Goal: Information Seeking & Learning: Learn about a topic

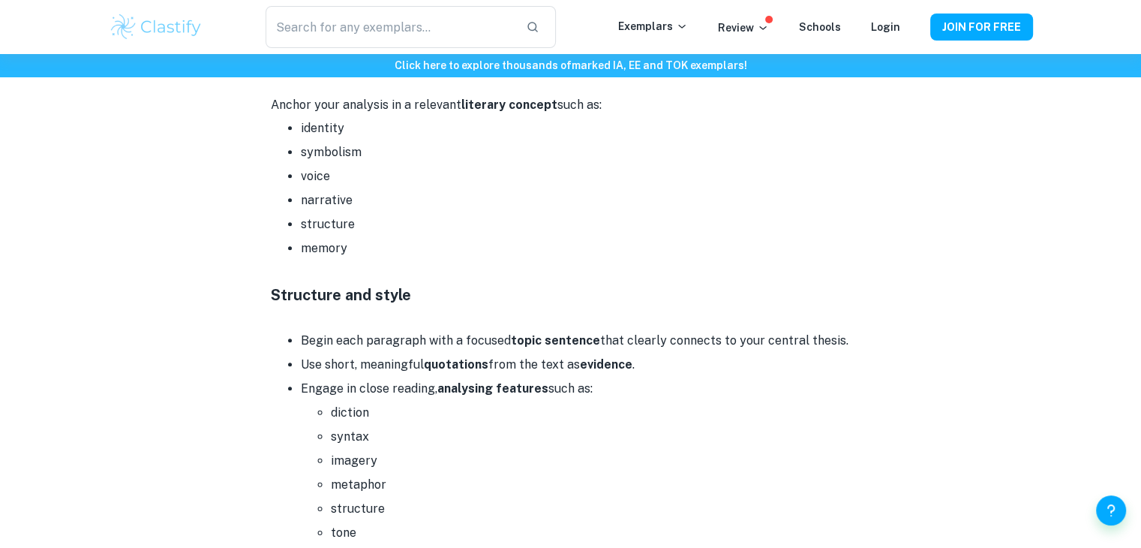
scroll to position [1647, 0]
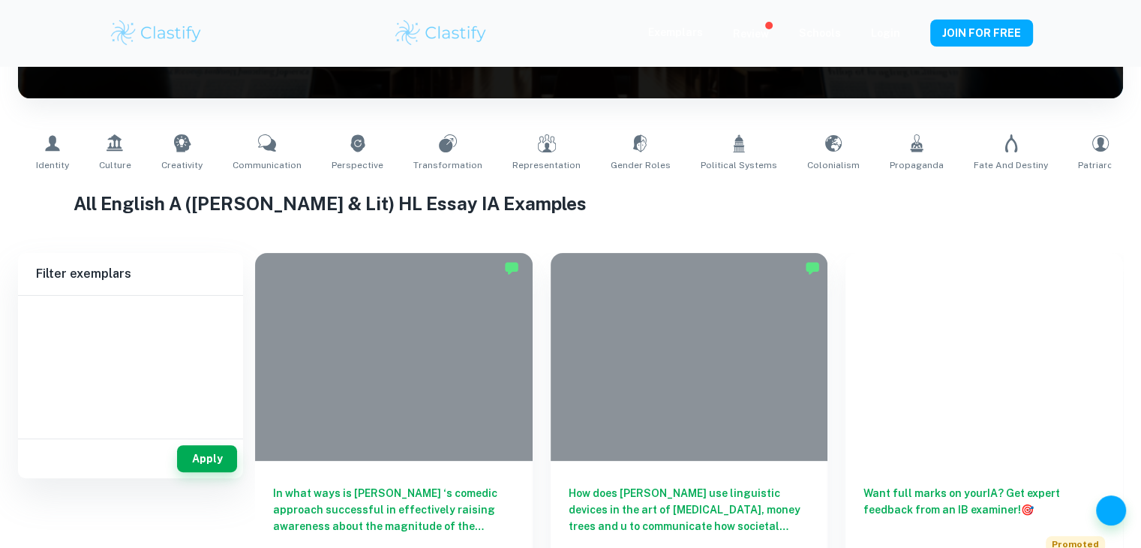
scroll to position [315, 0]
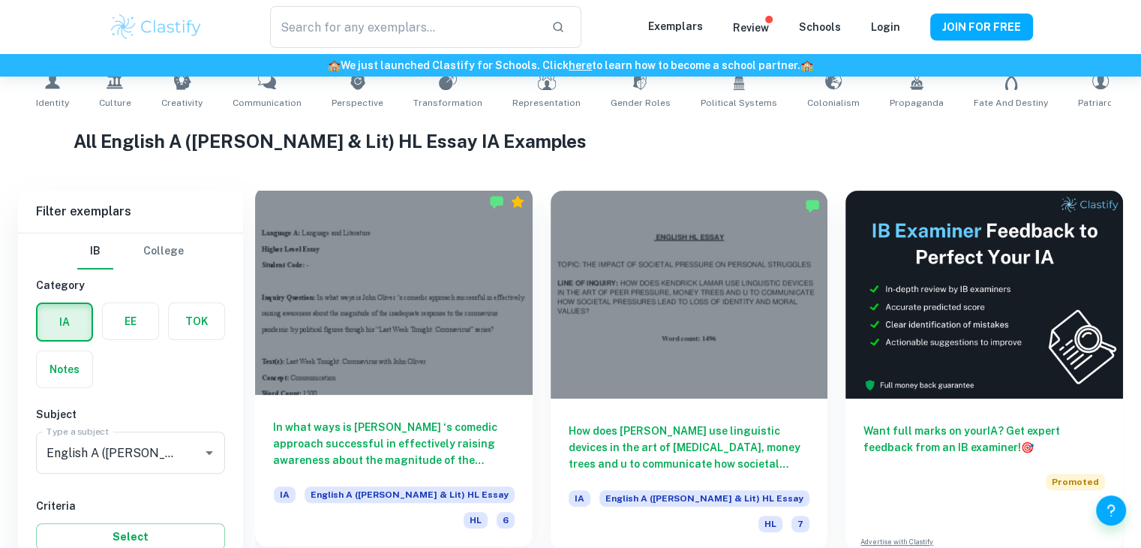
type input "English A ([PERSON_NAME] & Lit) HL Essay"
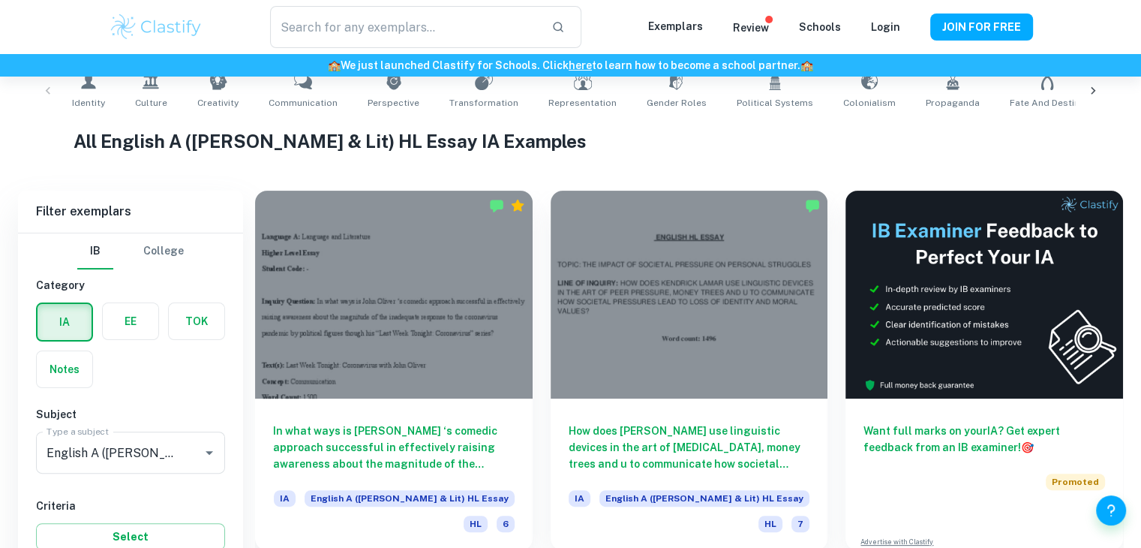
scroll to position [483, 0]
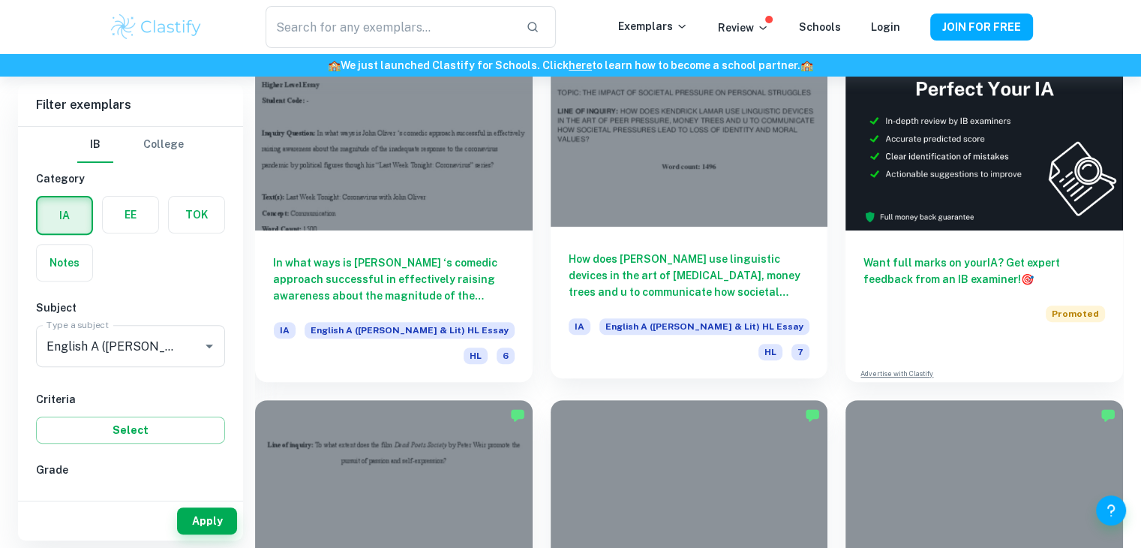
click at [606, 247] on div "How does [PERSON_NAME] use linguistic devices in the art of [MEDICAL_DATA], mon…" at bounding box center [690, 303] width 278 height 152
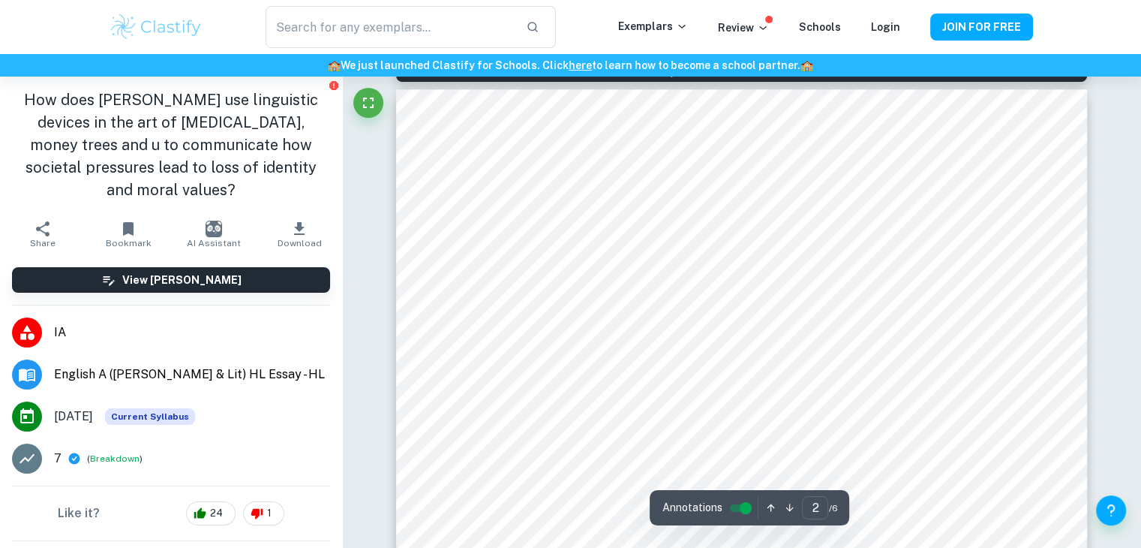
scroll to position [1096, 0]
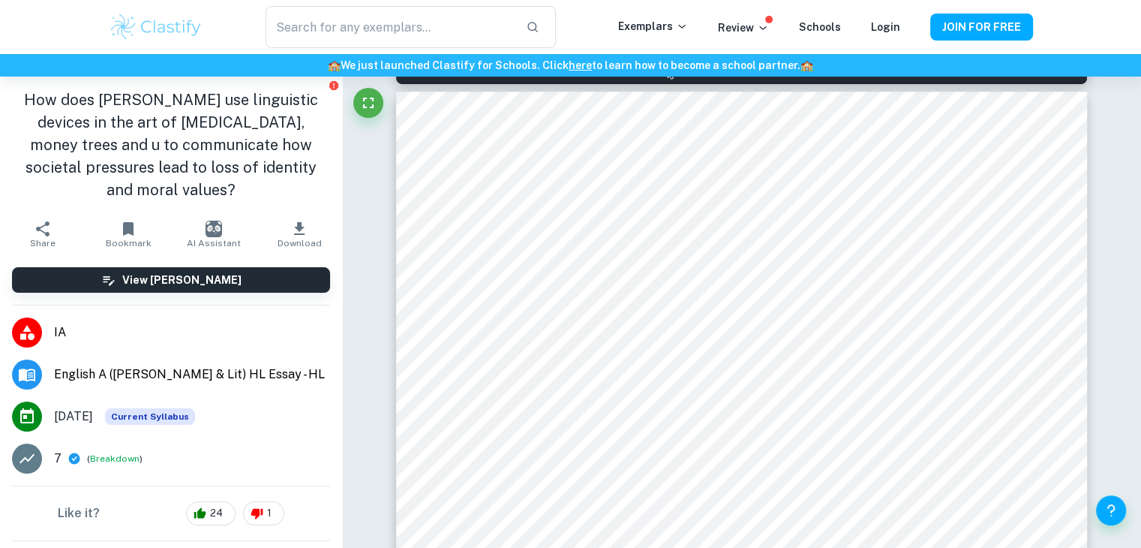
type input "1"
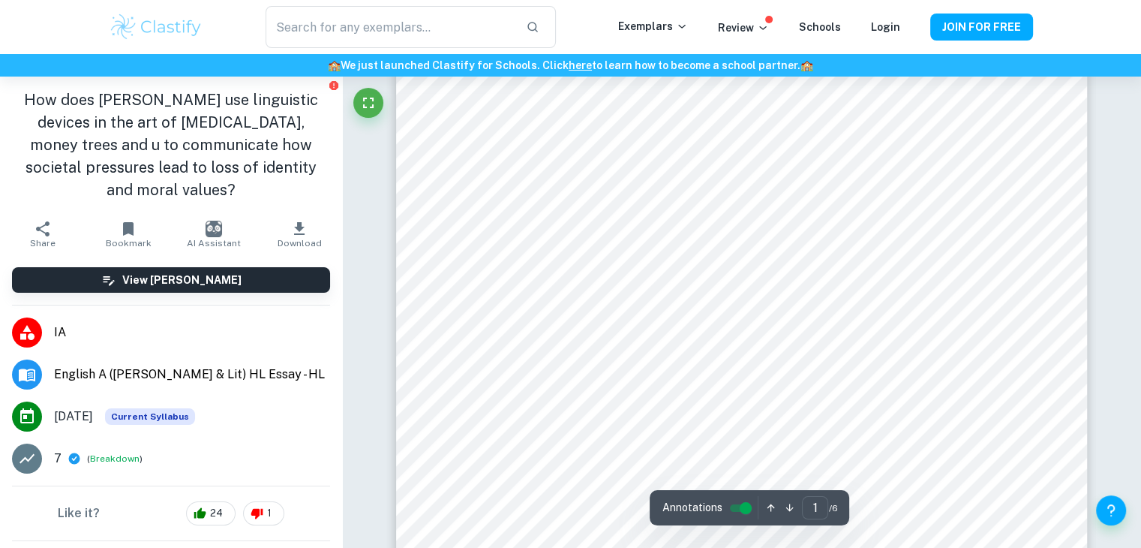
scroll to position [0, 0]
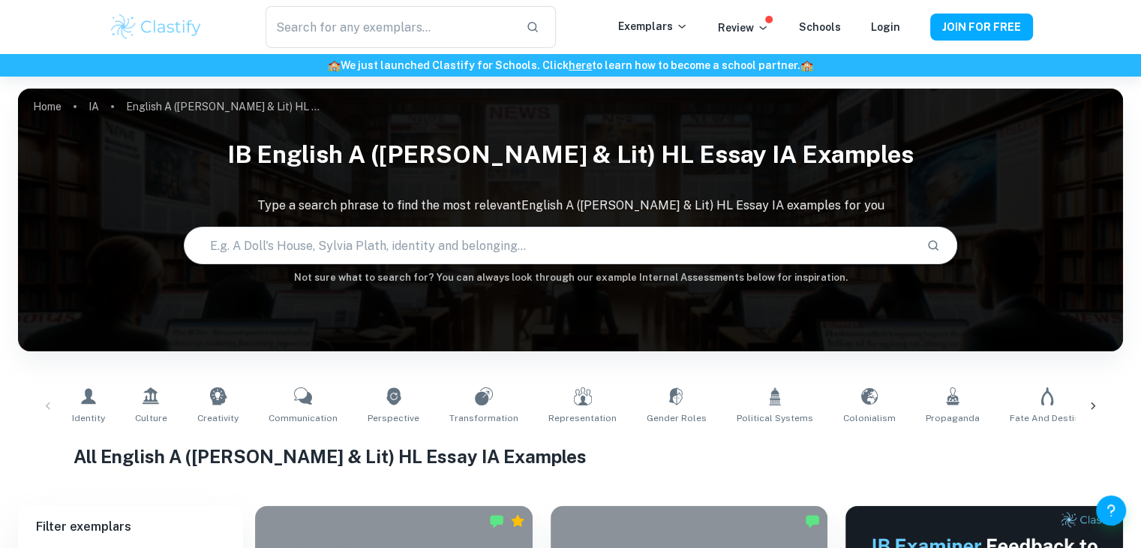
scroll to position [483, 0]
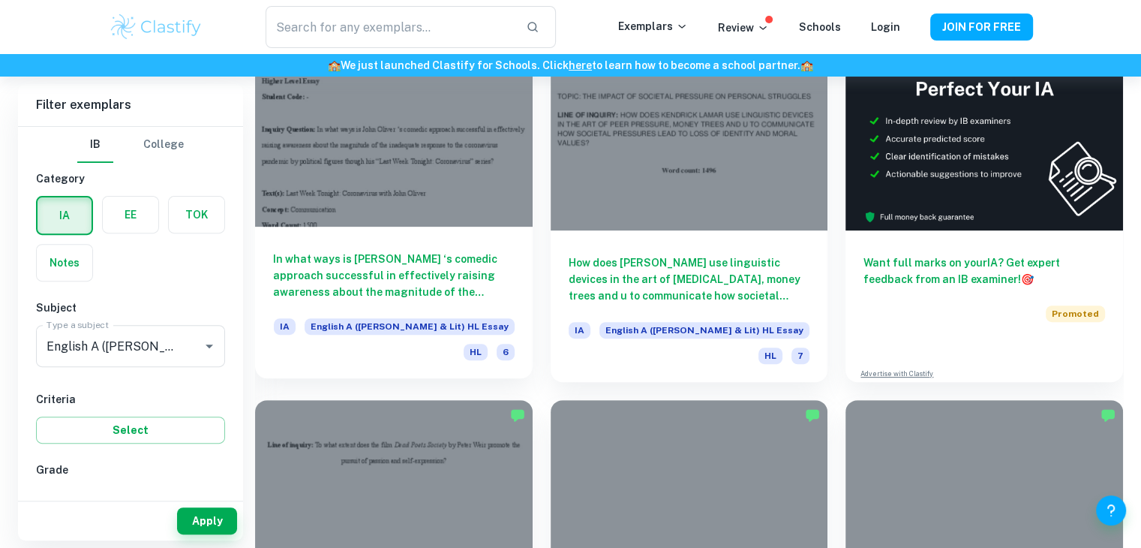
click at [379, 253] on h6 "In what ways is [PERSON_NAME] ‘s comedic approach successful in effectively rai…" at bounding box center [394, 276] width 242 height 50
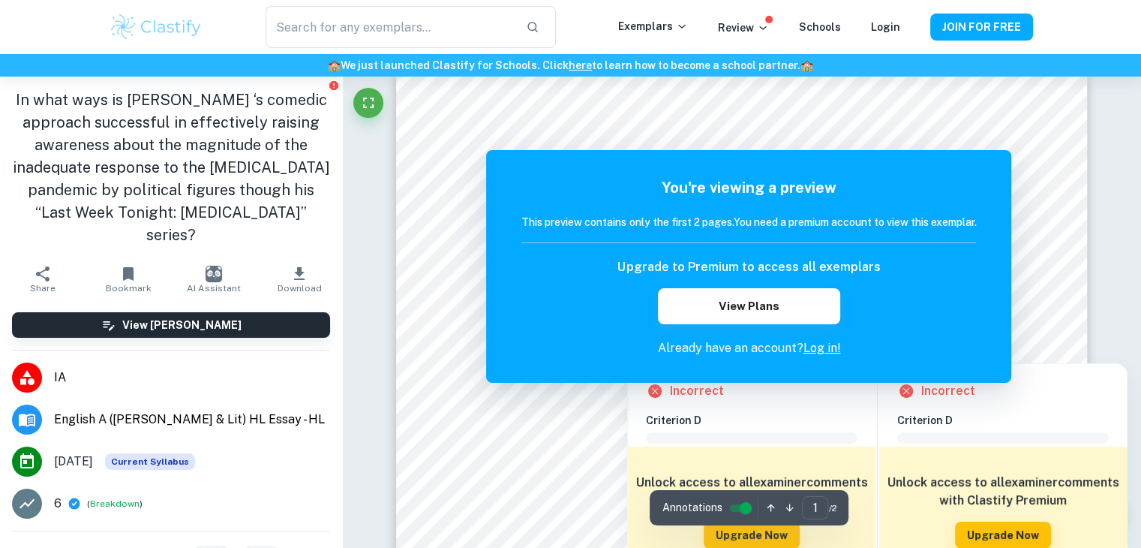
scroll to position [98, 0]
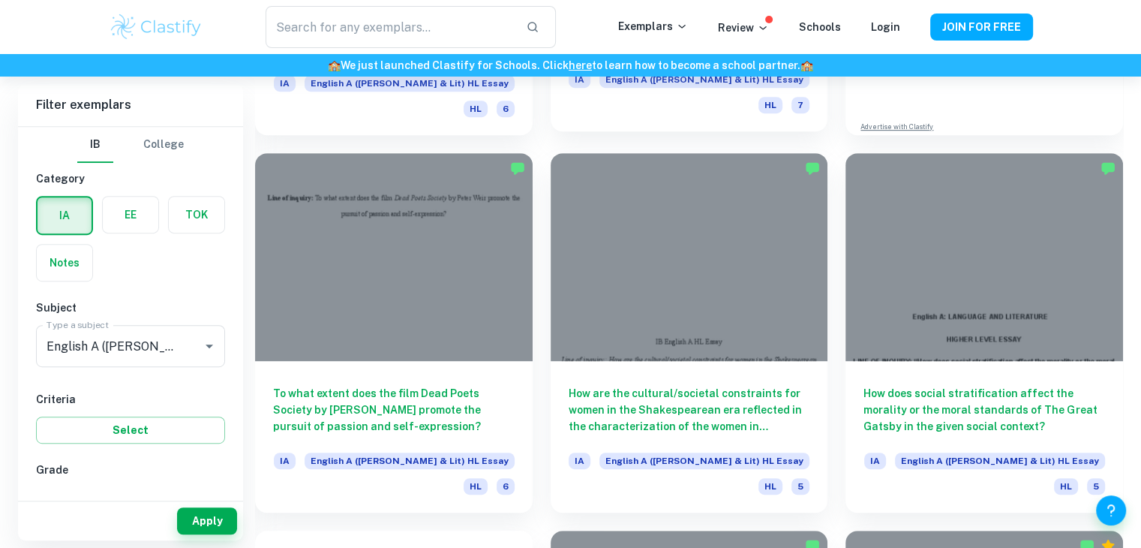
scroll to position [731, 0]
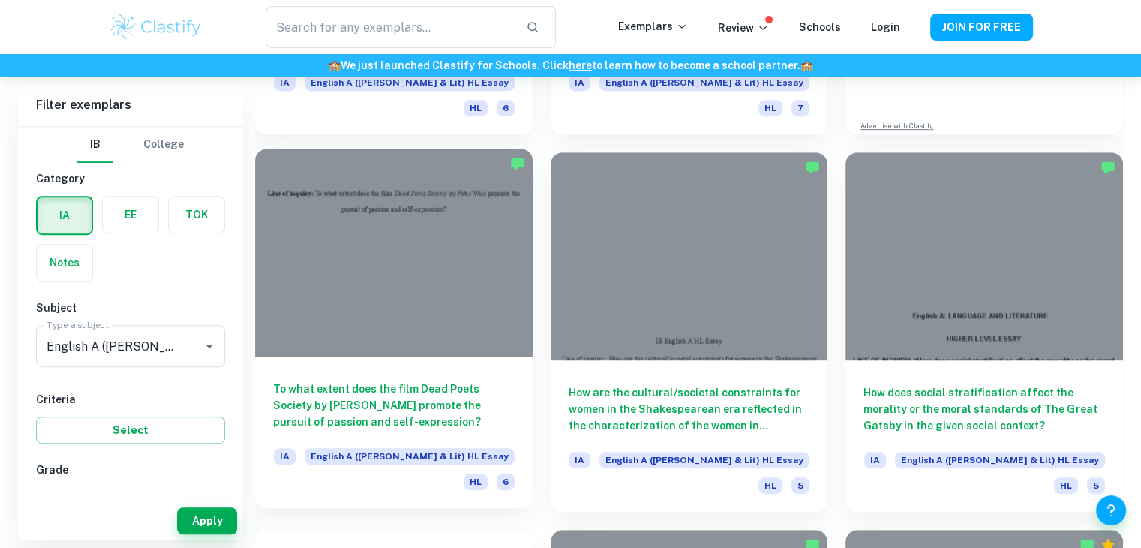
click at [463, 358] on div "To what extent does the film Dead Poets Society by [PERSON_NAME] promote the pu…" at bounding box center [394, 432] width 278 height 152
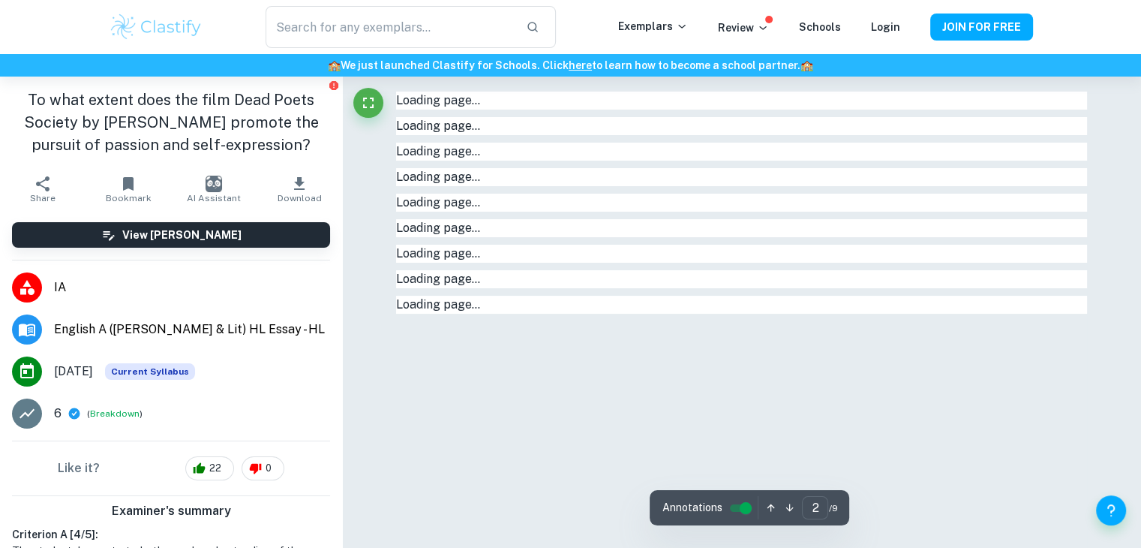
type input "1"
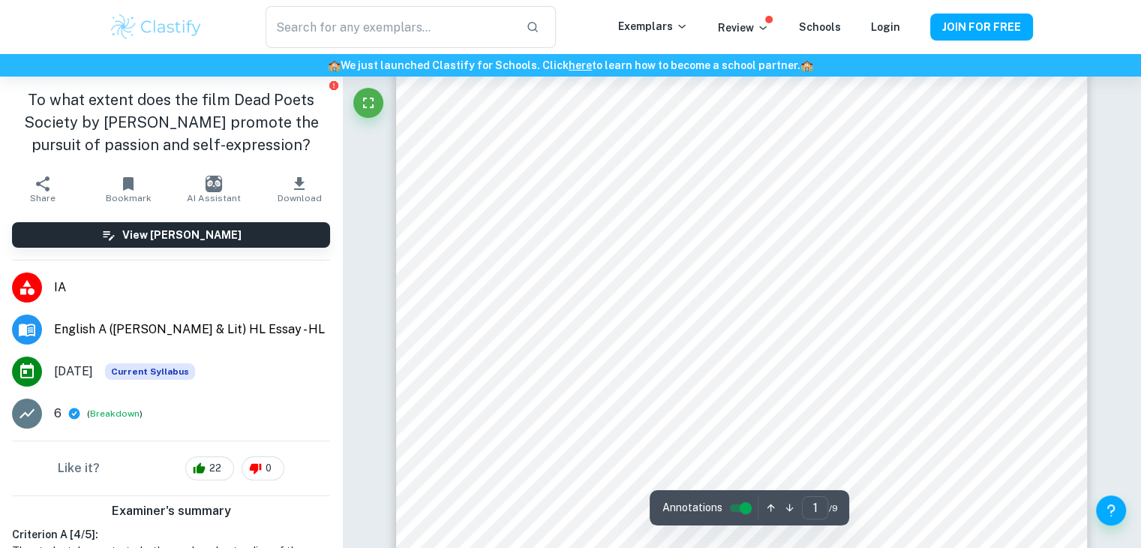
scroll to position [210, 0]
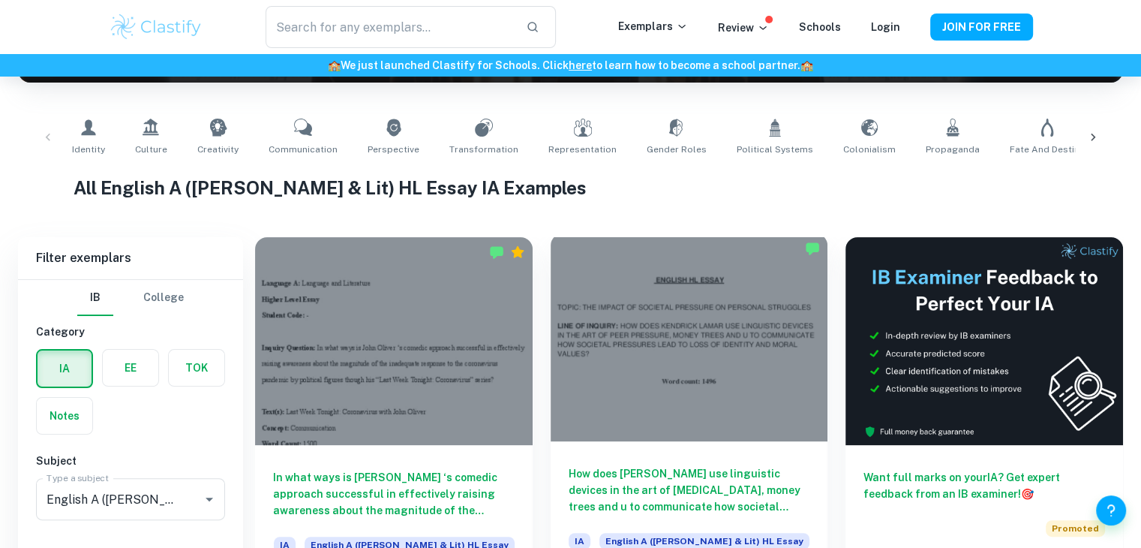
scroll to position [365, 0]
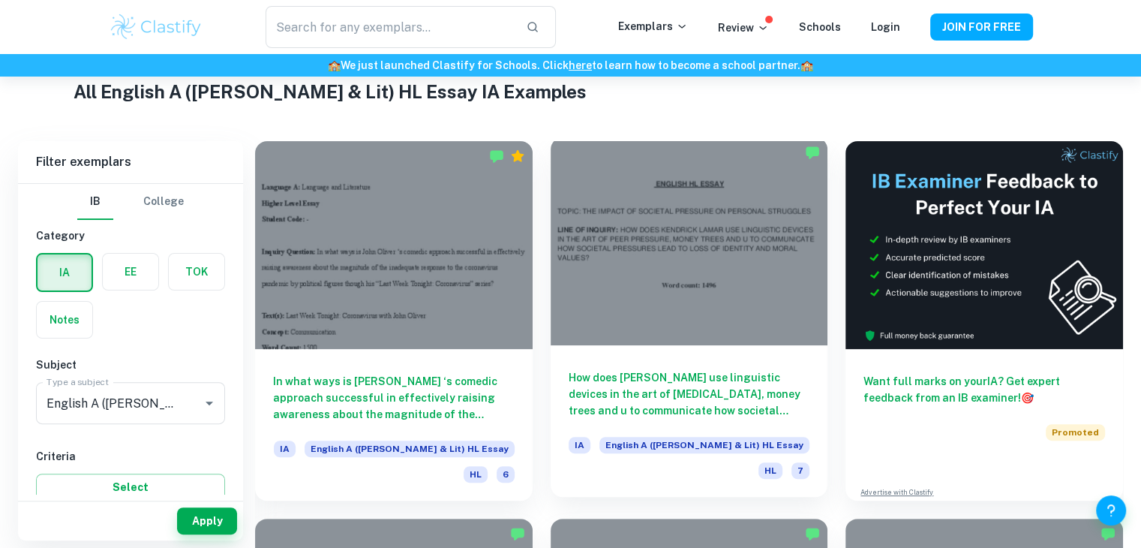
click at [609, 382] on h6 "How does [PERSON_NAME] use linguistic devices in the art of [MEDICAL_DATA], mon…" at bounding box center [690, 394] width 242 height 50
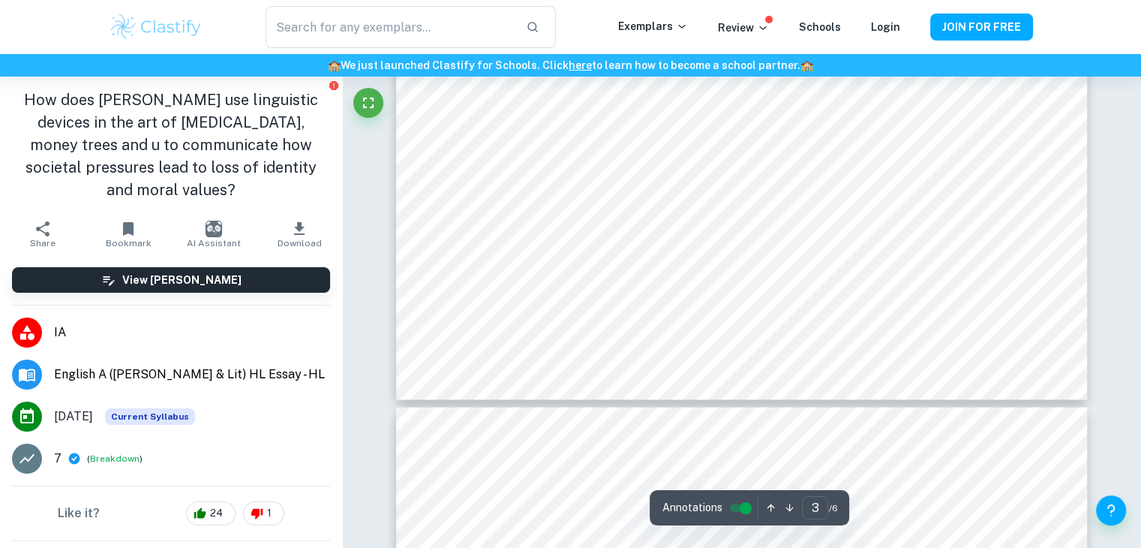
type input "4"
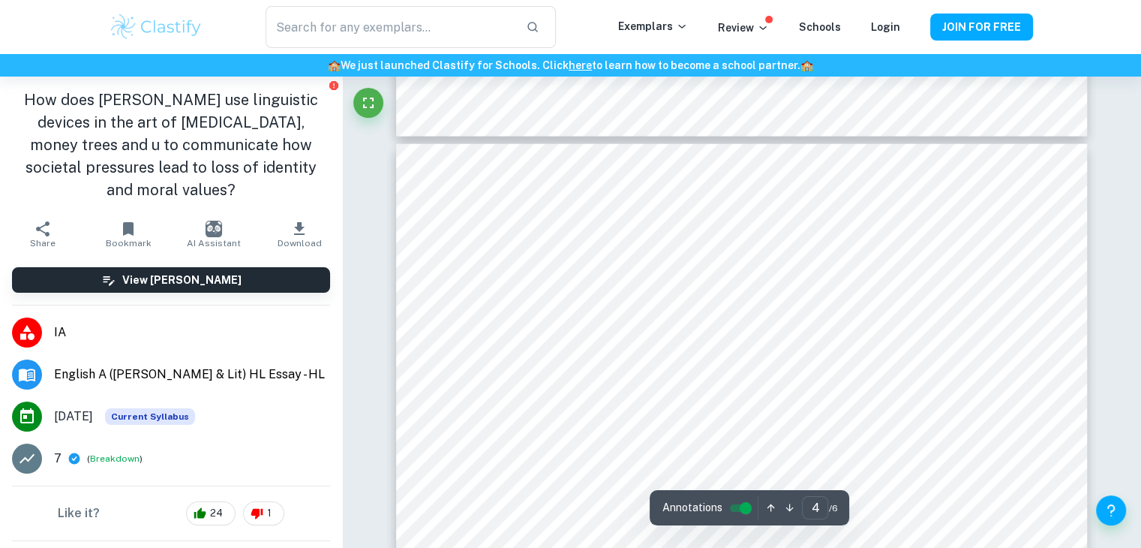
scroll to position [3139, 0]
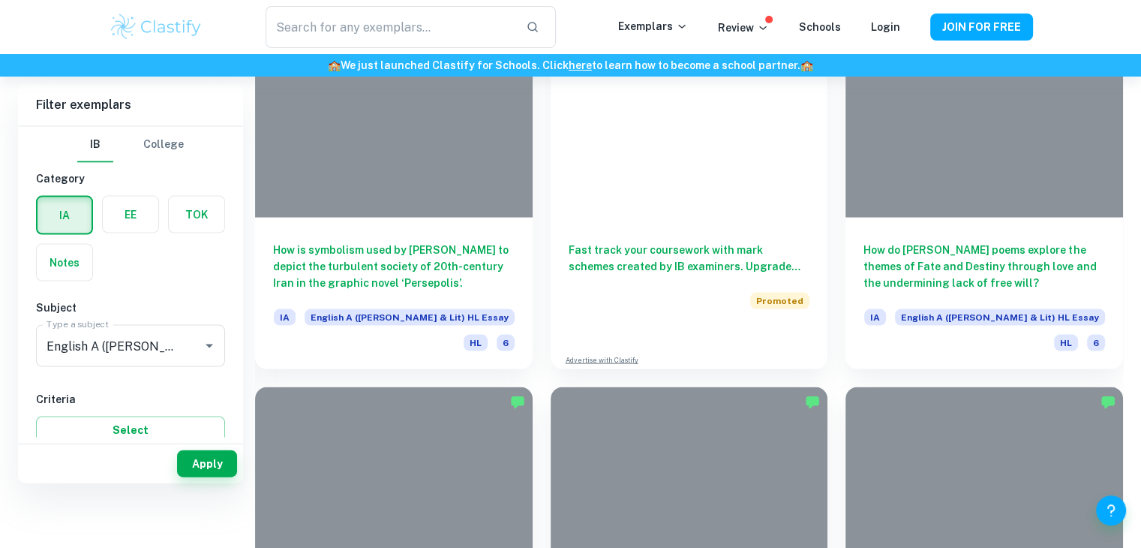
scroll to position [365, 0]
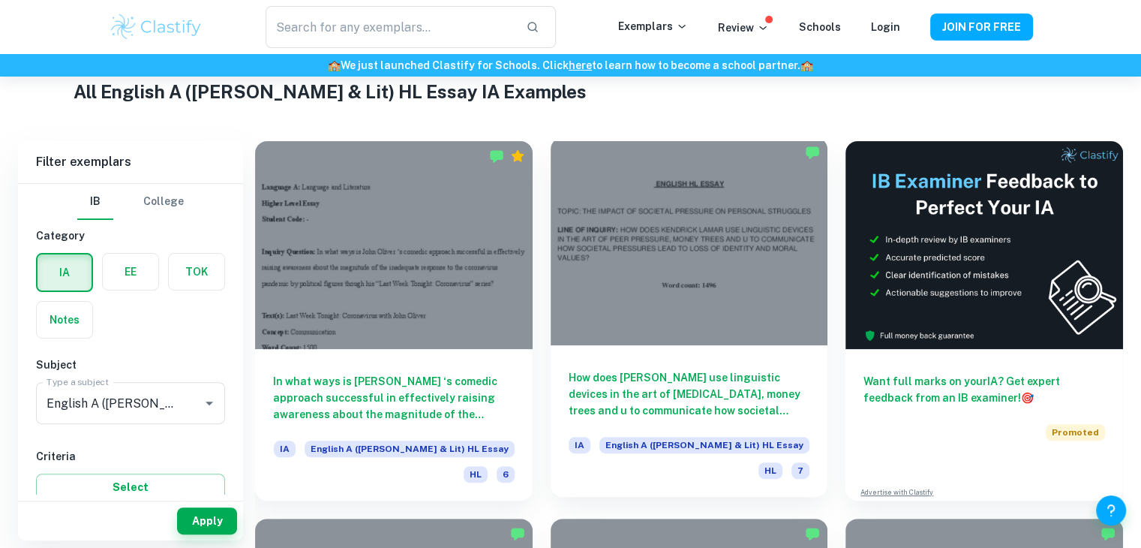
click at [665, 373] on h6 "How does [PERSON_NAME] use linguistic devices in the art of [MEDICAL_DATA], mon…" at bounding box center [690, 394] width 242 height 50
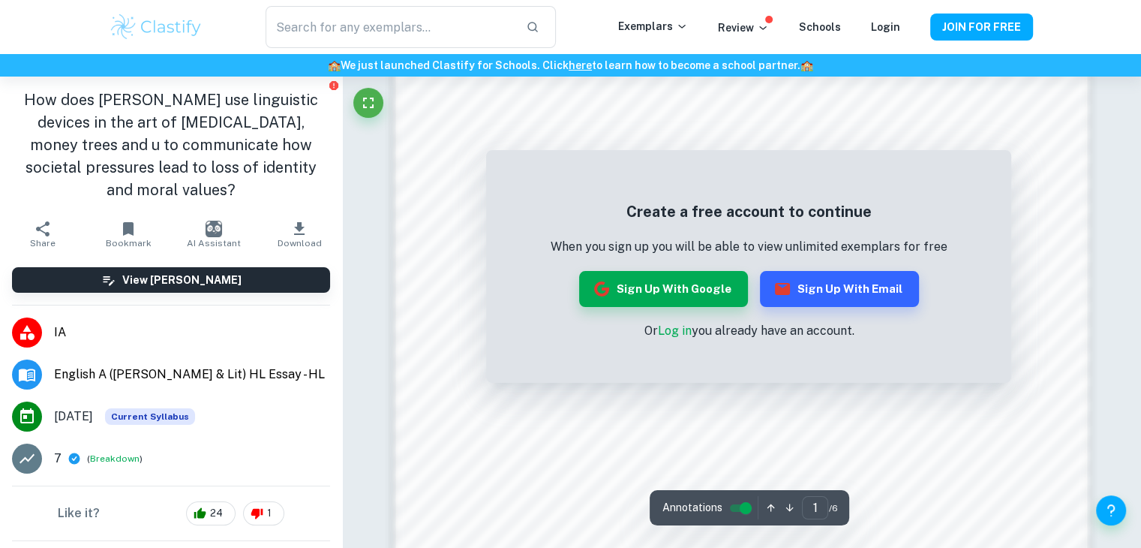
scroll to position [1151, 0]
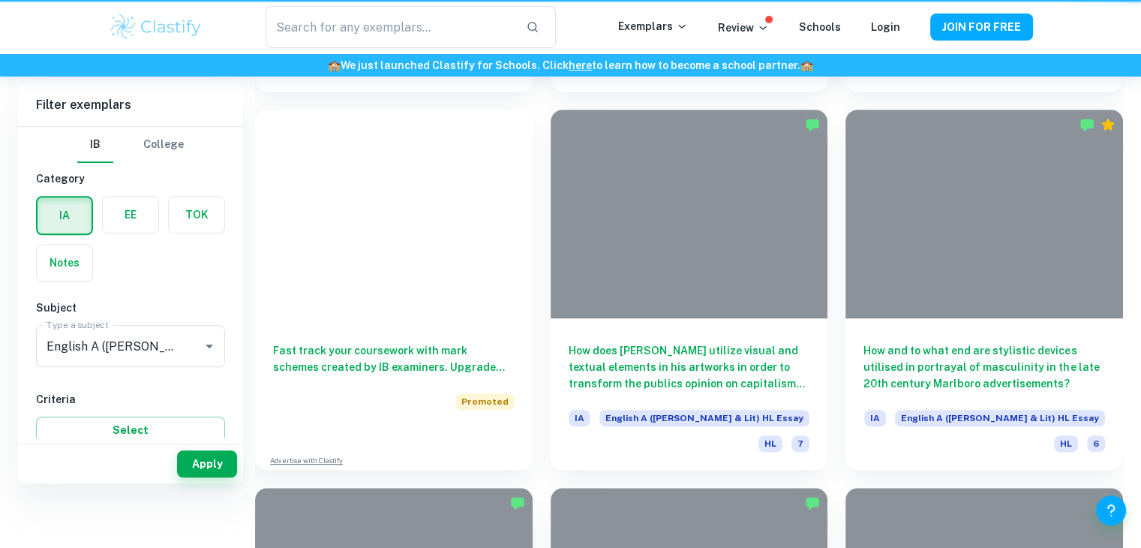
scroll to position [365, 0]
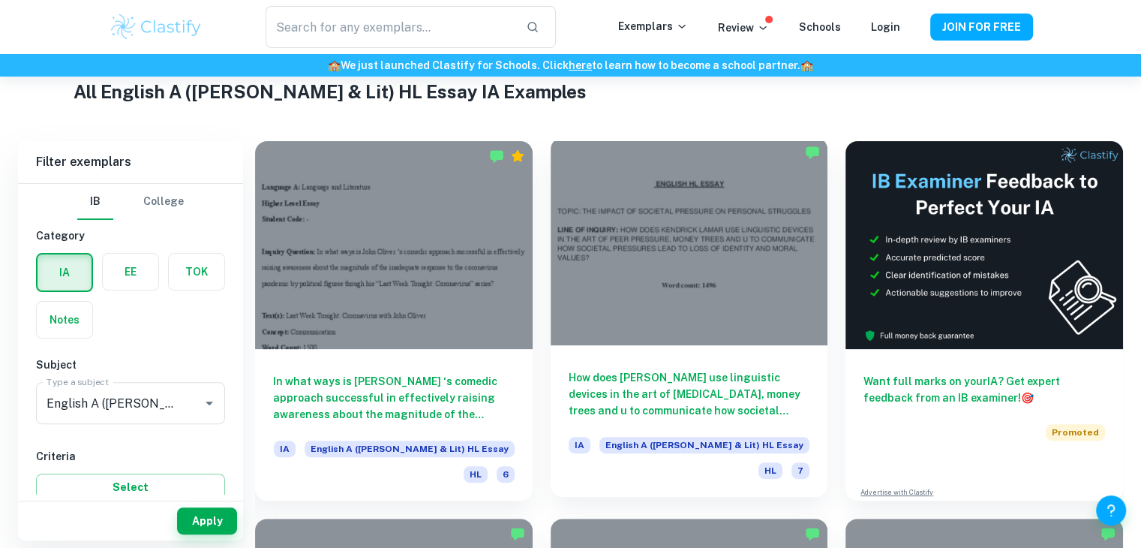
click at [624, 222] on div at bounding box center [690, 241] width 278 height 208
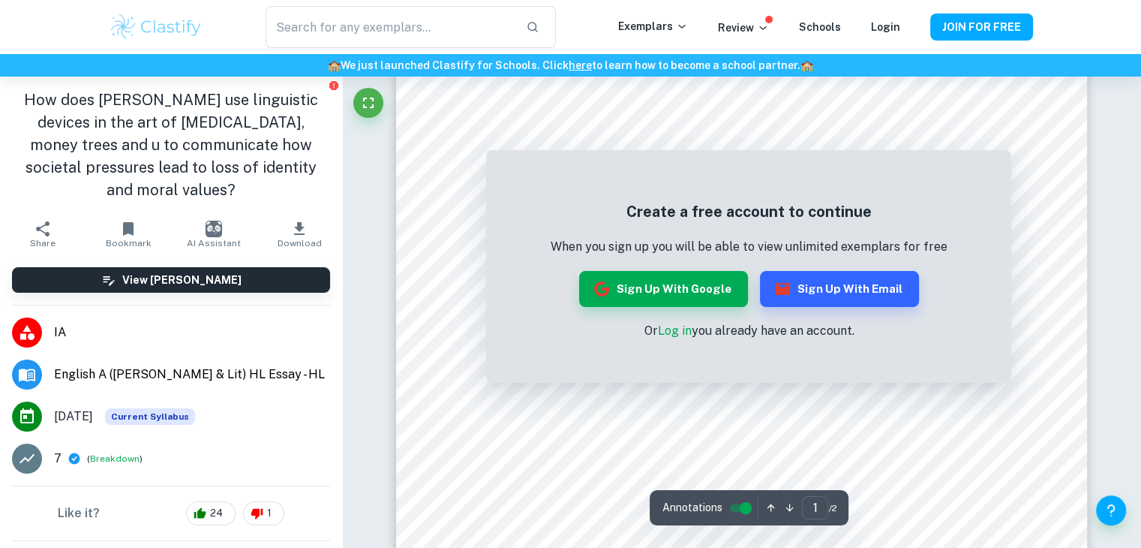
scroll to position [516, 0]
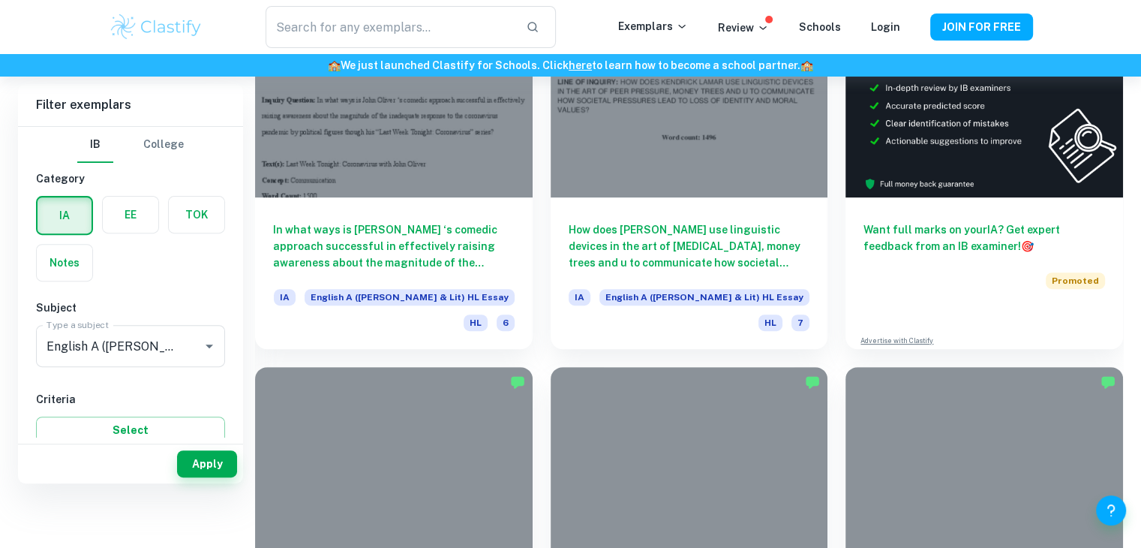
scroll to position [365, 0]
